Goal: Task Accomplishment & Management: Manage account settings

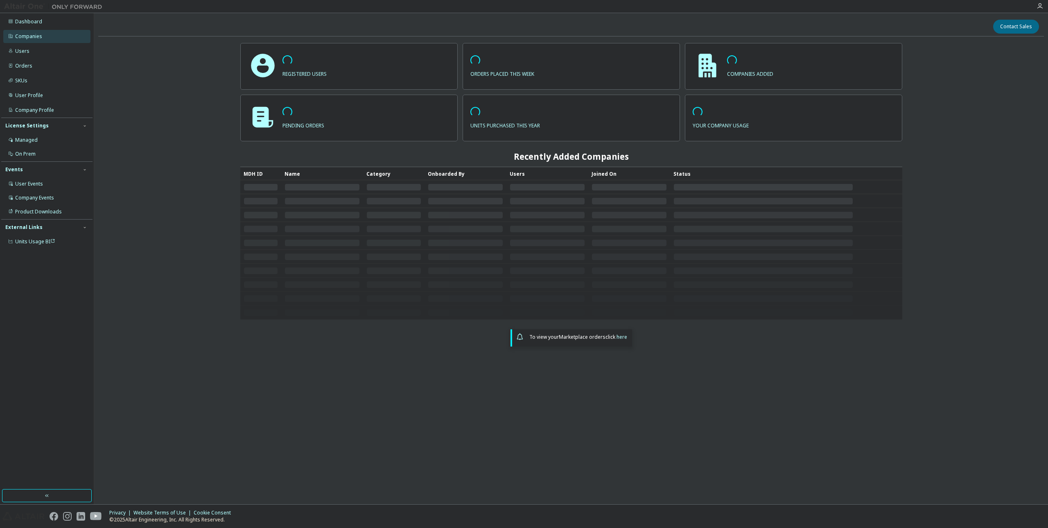
click at [71, 39] on div "Companies" at bounding box center [46, 36] width 87 height 13
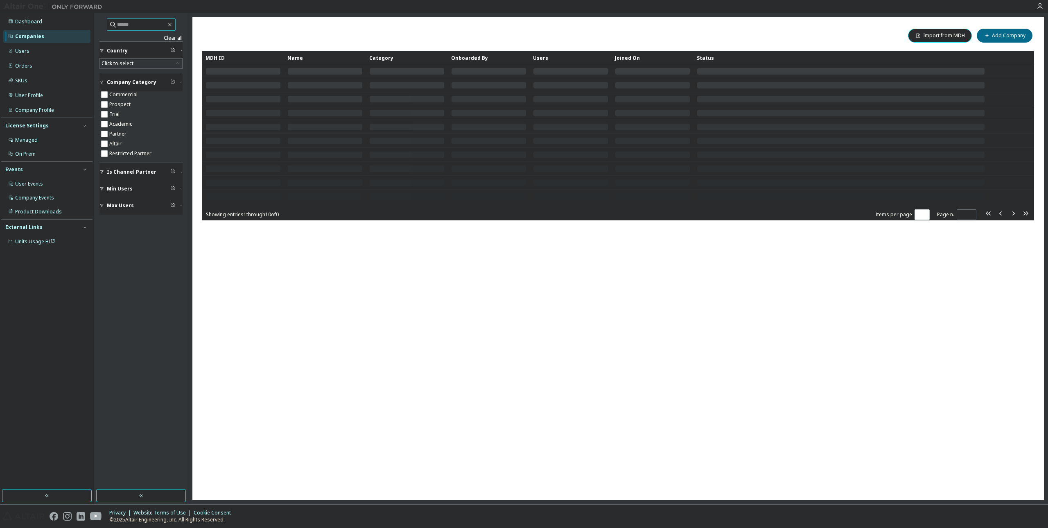
click at [142, 27] on input "text" at bounding box center [141, 24] width 49 height 8
paste input "**********"
type input "**********"
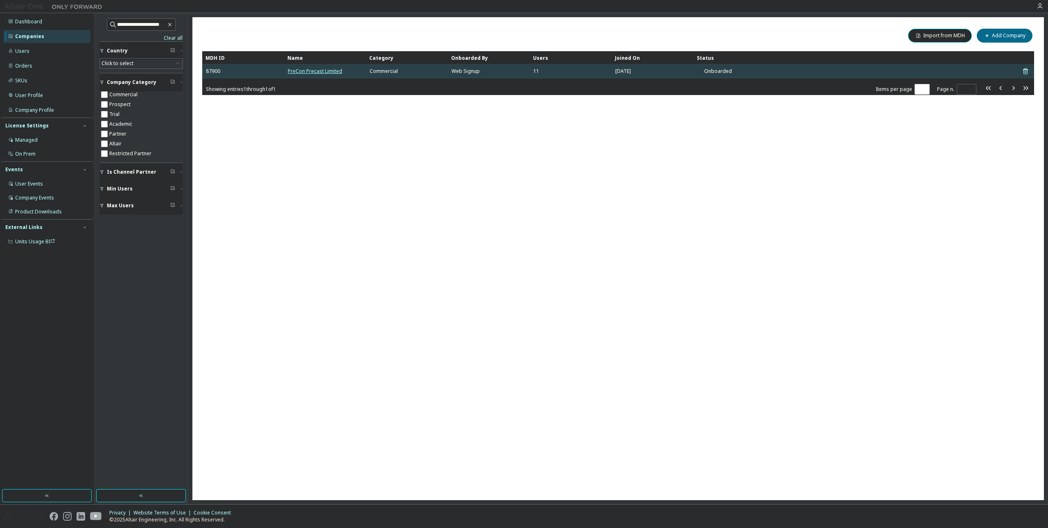
click at [316, 70] on link "PreCon Precast Limited" at bounding box center [315, 71] width 54 height 7
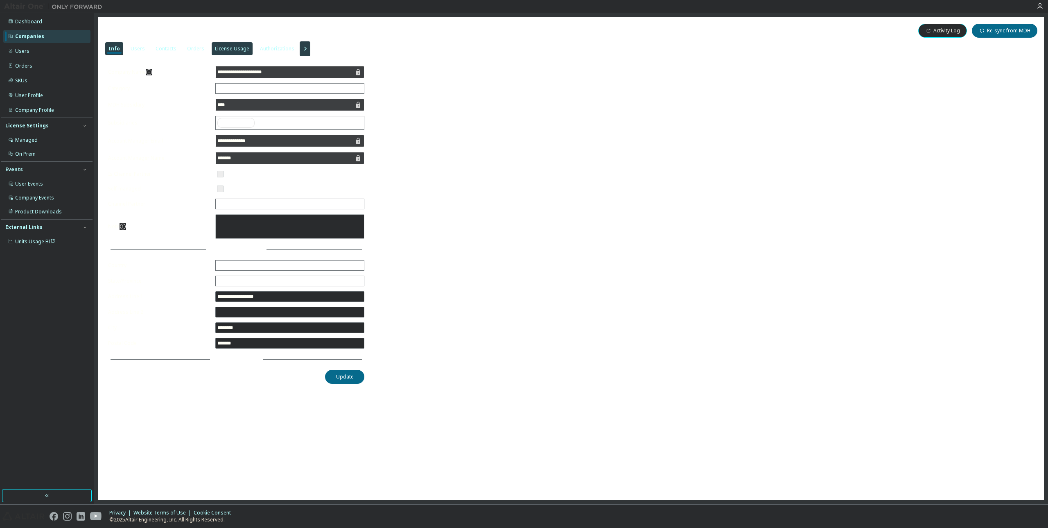
click at [239, 43] on div "License Usage" at bounding box center [232, 48] width 41 height 13
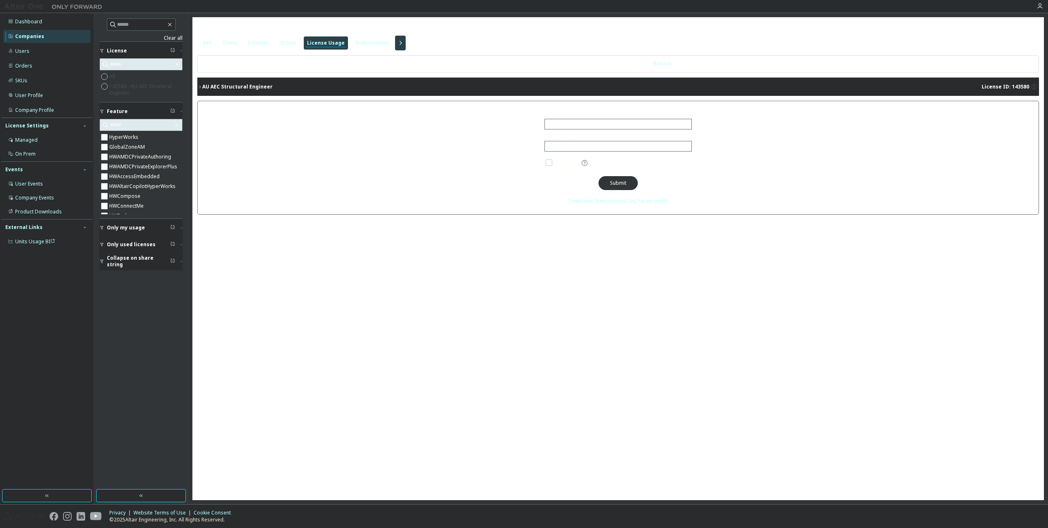
click at [242, 85] on div "AU AEC Structural Engineer" at bounding box center [237, 87] width 70 height 7
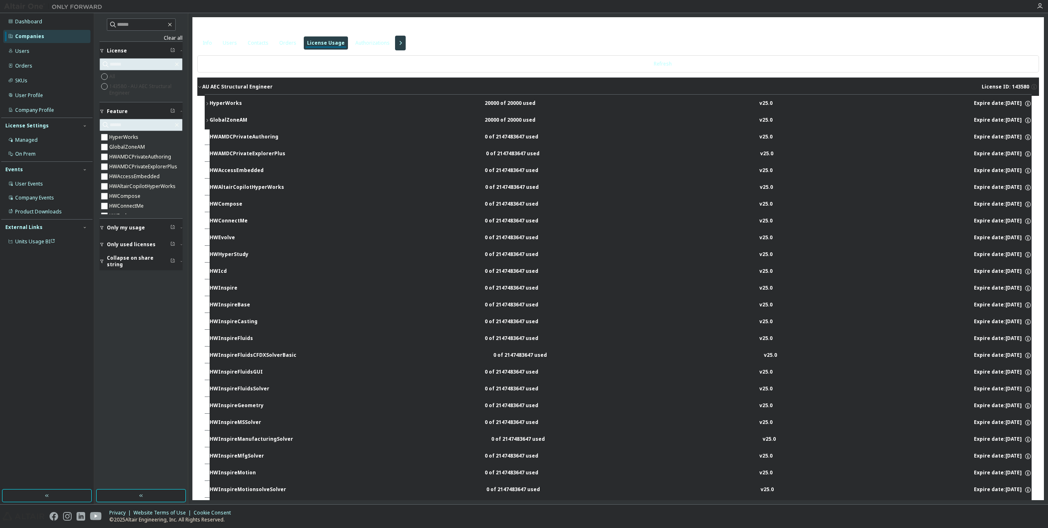
click at [219, 102] on div "HyperWorks" at bounding box center [247, 103] width 74 height 7
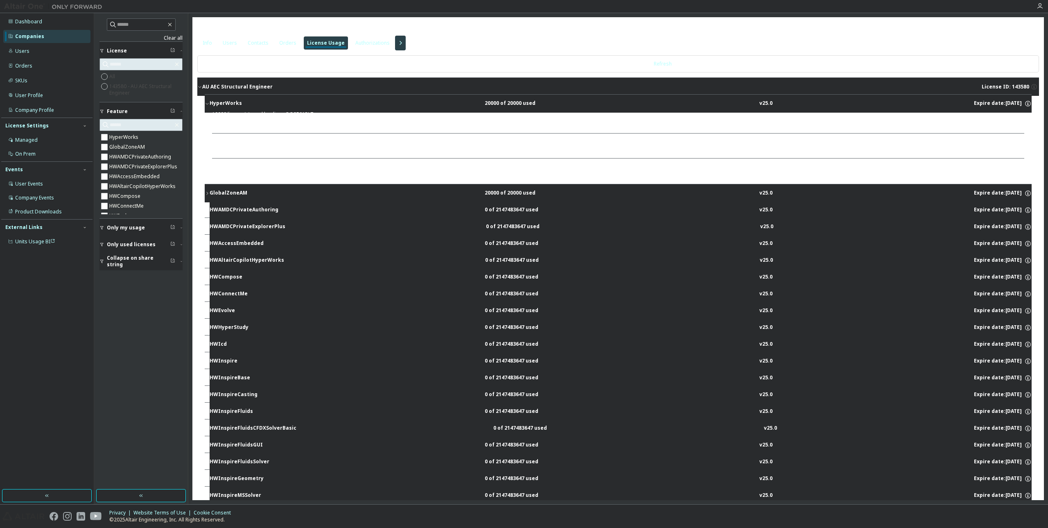
click at [103, 246] on icon "button" at bounding box center [101, 244] width 5 height 5
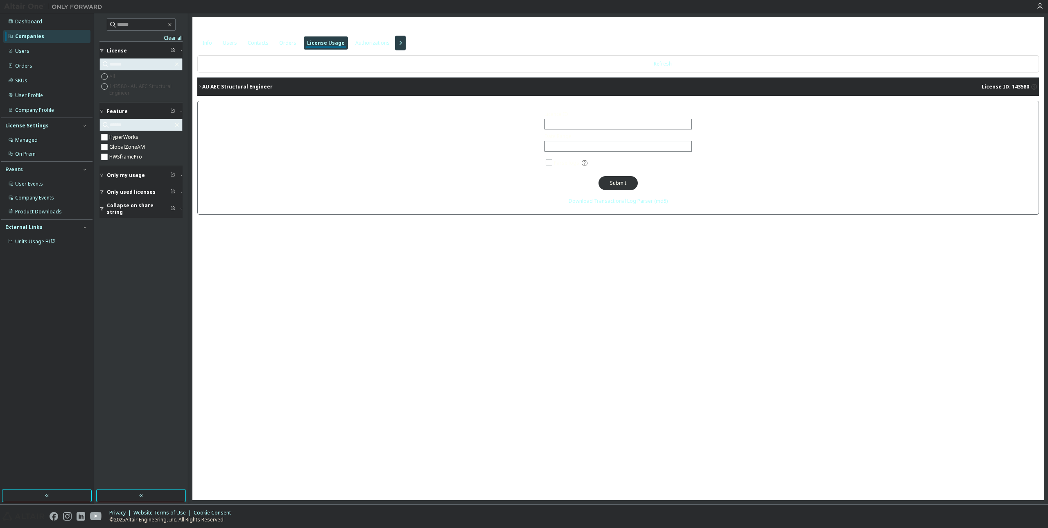
click at [240, 91] on button "AU AEC Structural Engineer License ID: 143580" at bounding box center [618, 87] width 842 height 18
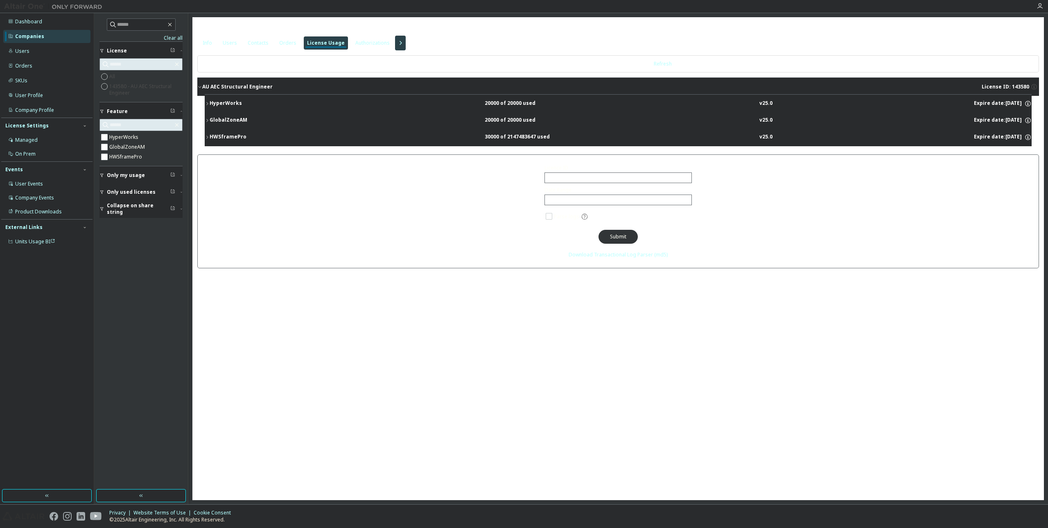
click at [214, 137] on div "HWSframePro" at bounding box center [247, 136] width 74 height 7
click at [222, 120] on div "GlobalZoneAM" at bounding box center [247, 120] width 74 height 7
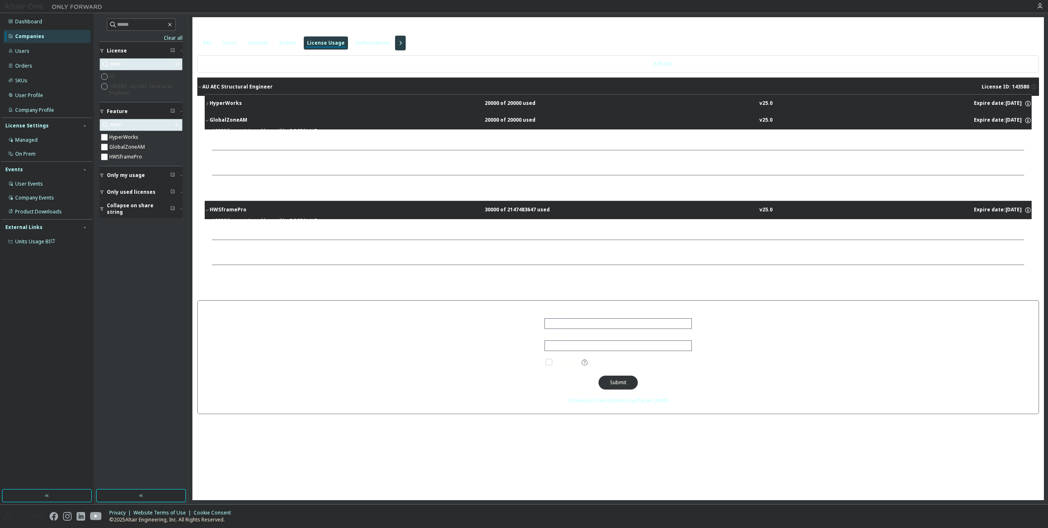
click at [223, 102] on div "HyperWorks" at bounding box center [247, 103] width 74 height 7
